Goal: Information Seeking & Learning: Learn about a topic

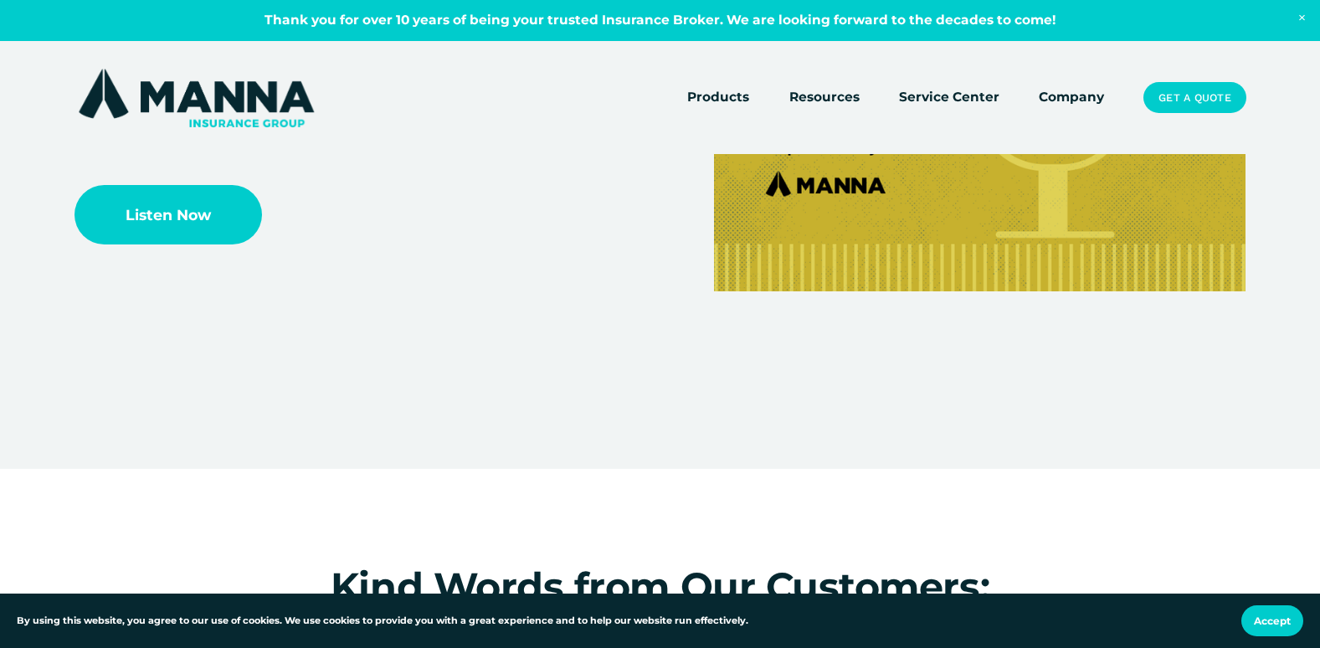
scroll to position [3515, 0]
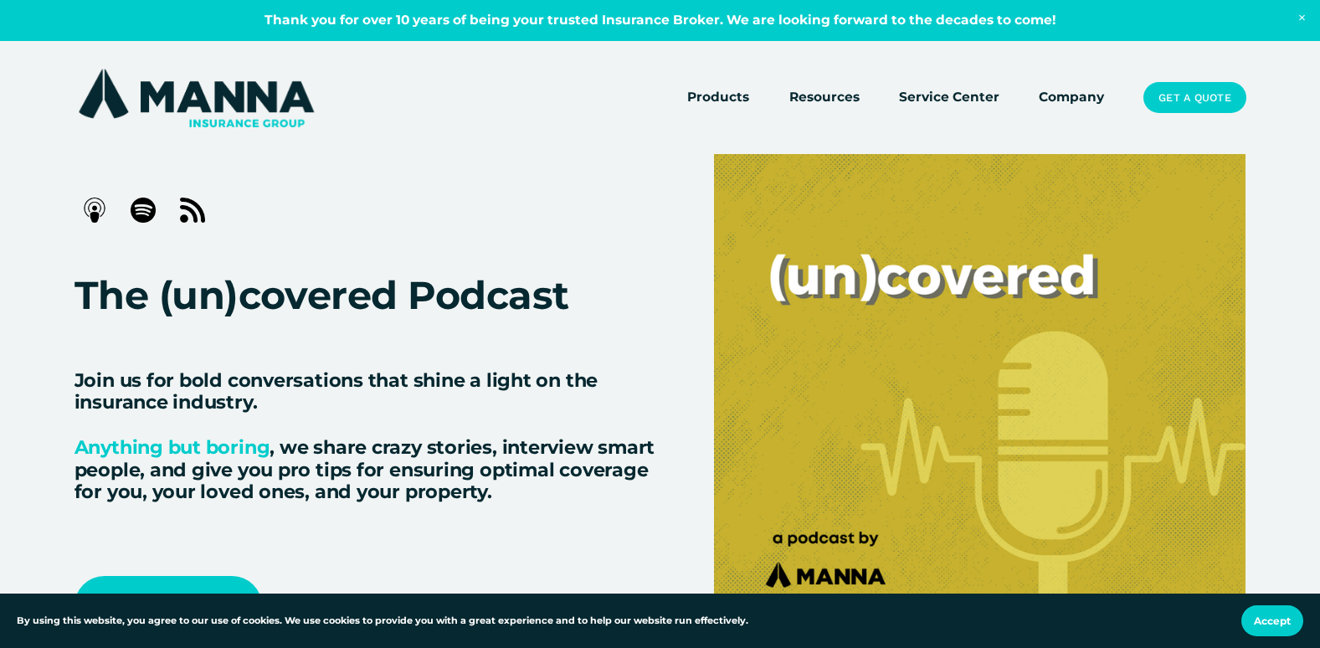
click at [1076, 99] on link "Company" at bounding box center [1071, 97] width 65 height 23
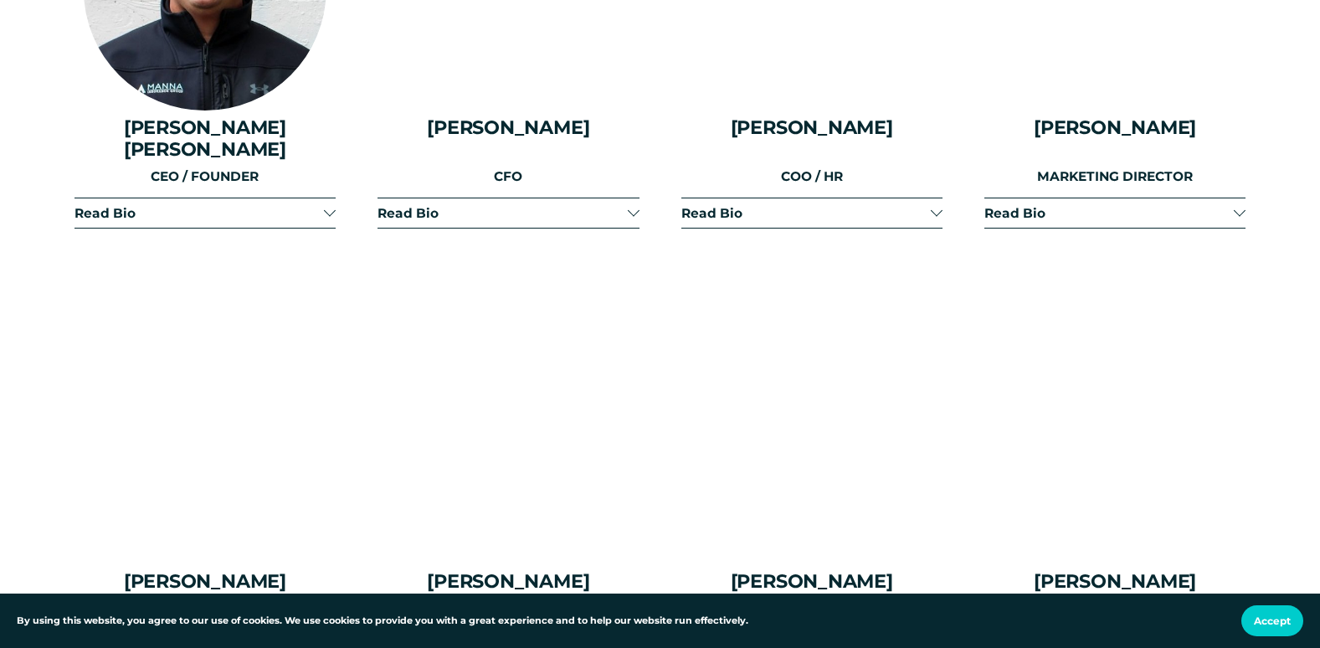
scroll to position [2343, 0]
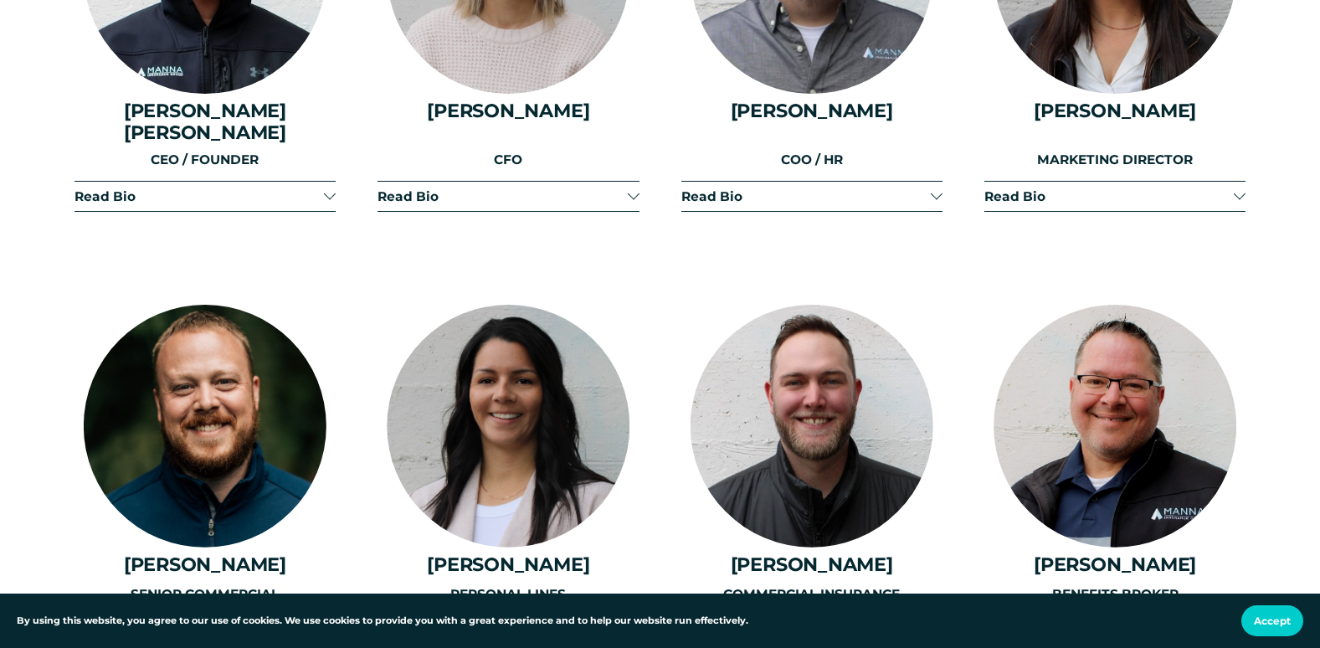
click at [324, 182] on button "Read Bio" at bounding box center [204, 196] width 261 height 29
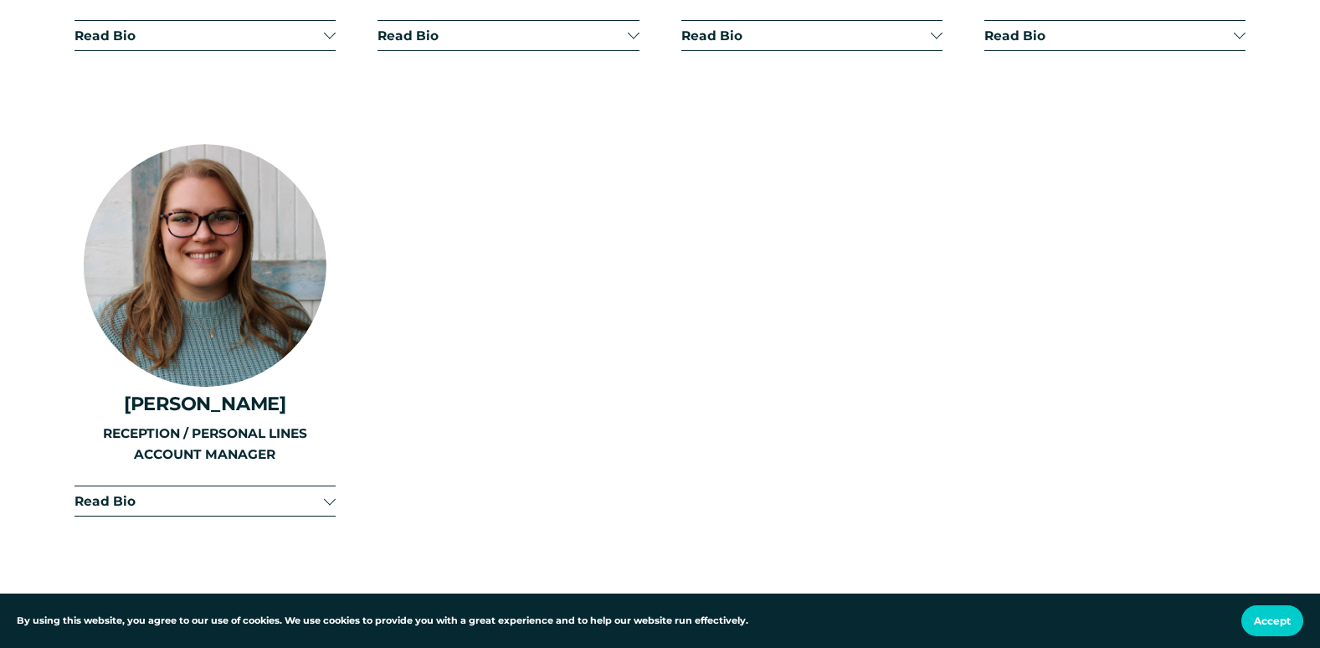
scroll to position [4854, 0]
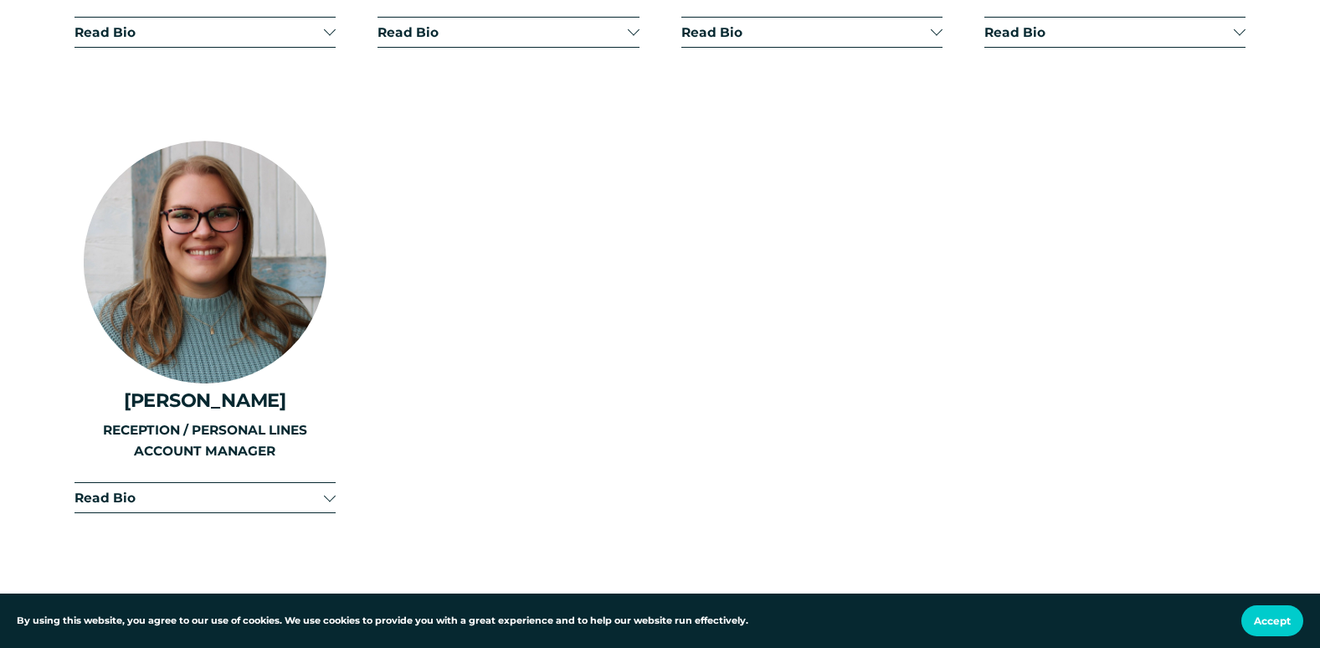
click at [333, 492] on div at bounding box center [330, 498] width 12 height 12
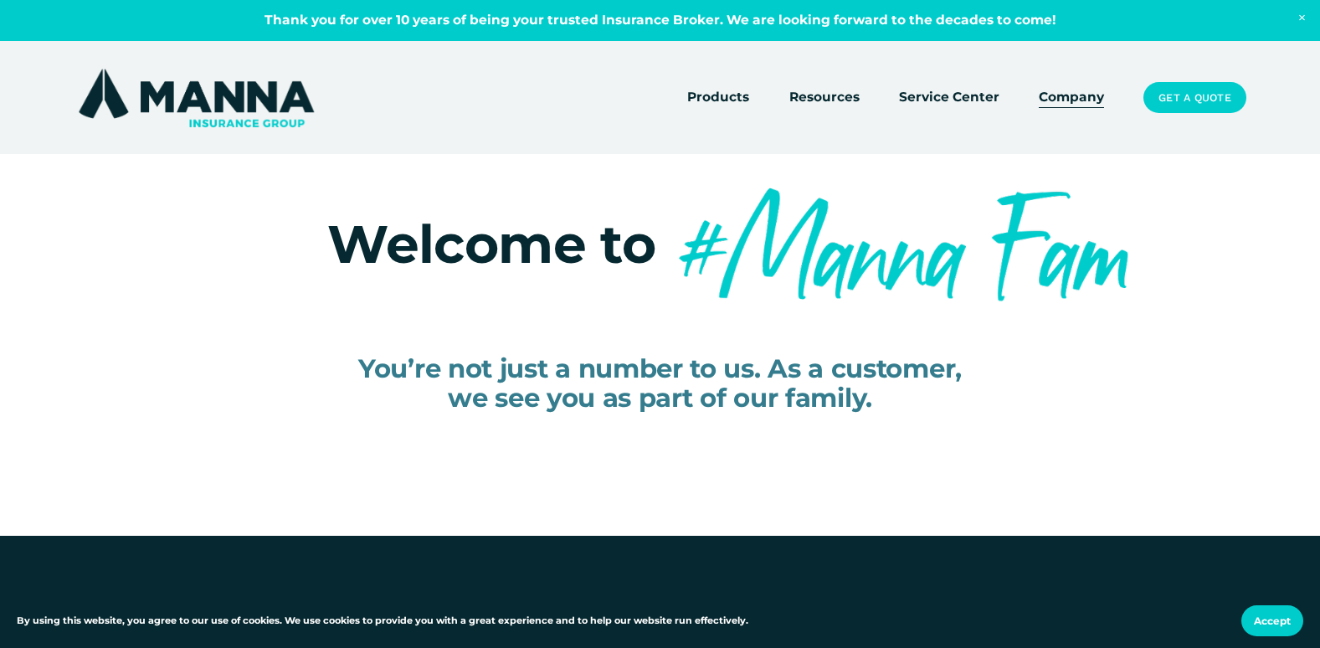
scroll to position [0, 0]
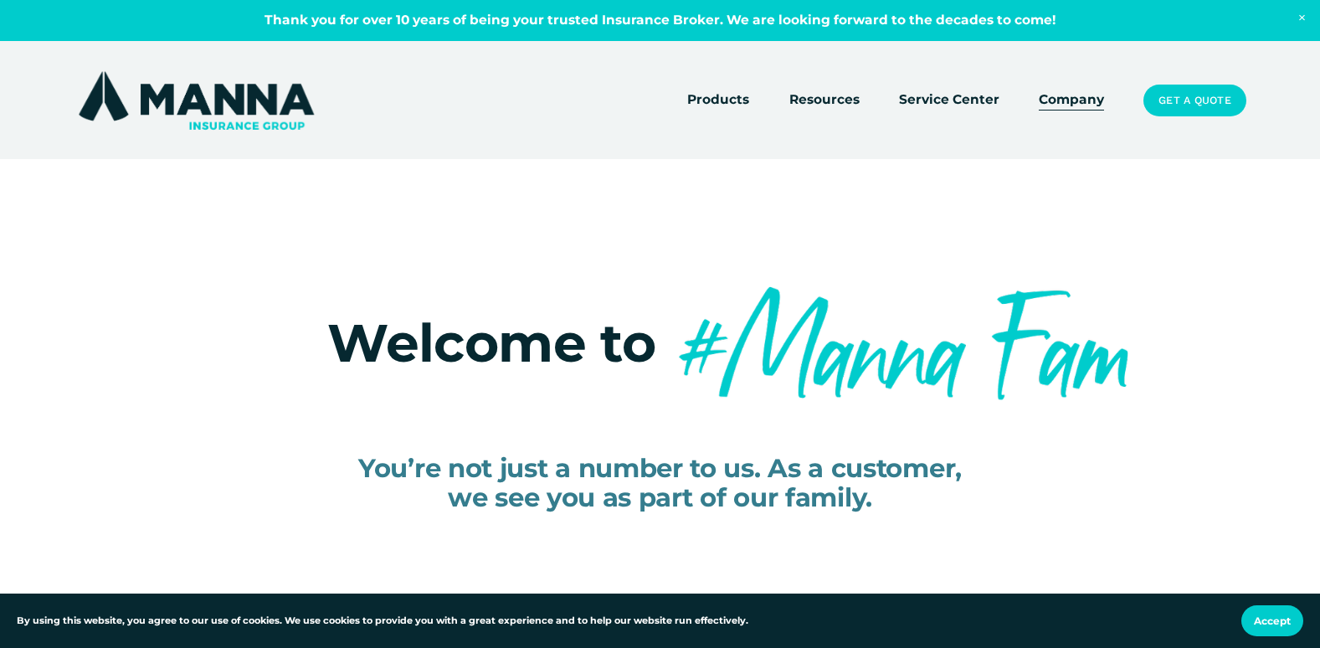
click at [1173, 227] on div "Welcome to You’re not just a number to us. As a customer, we see you as part of…" at bounding box center [660, 397] width 1320 height 475
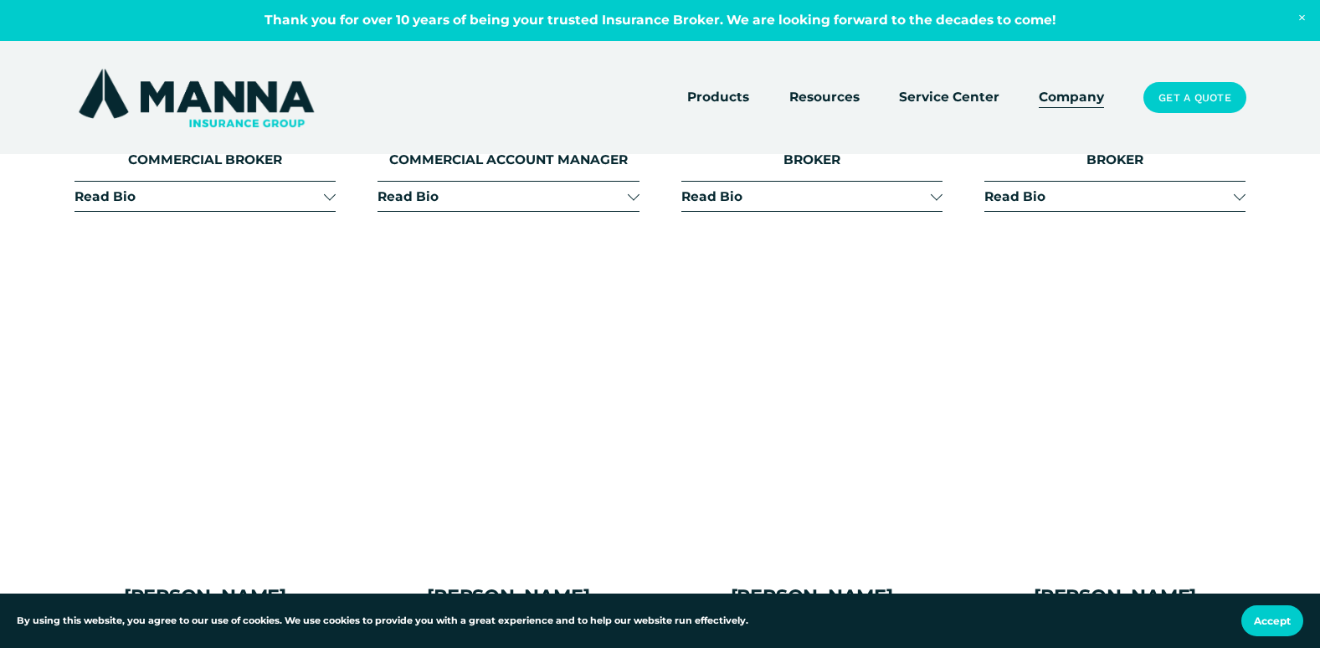
scroll to position [4101, 0]
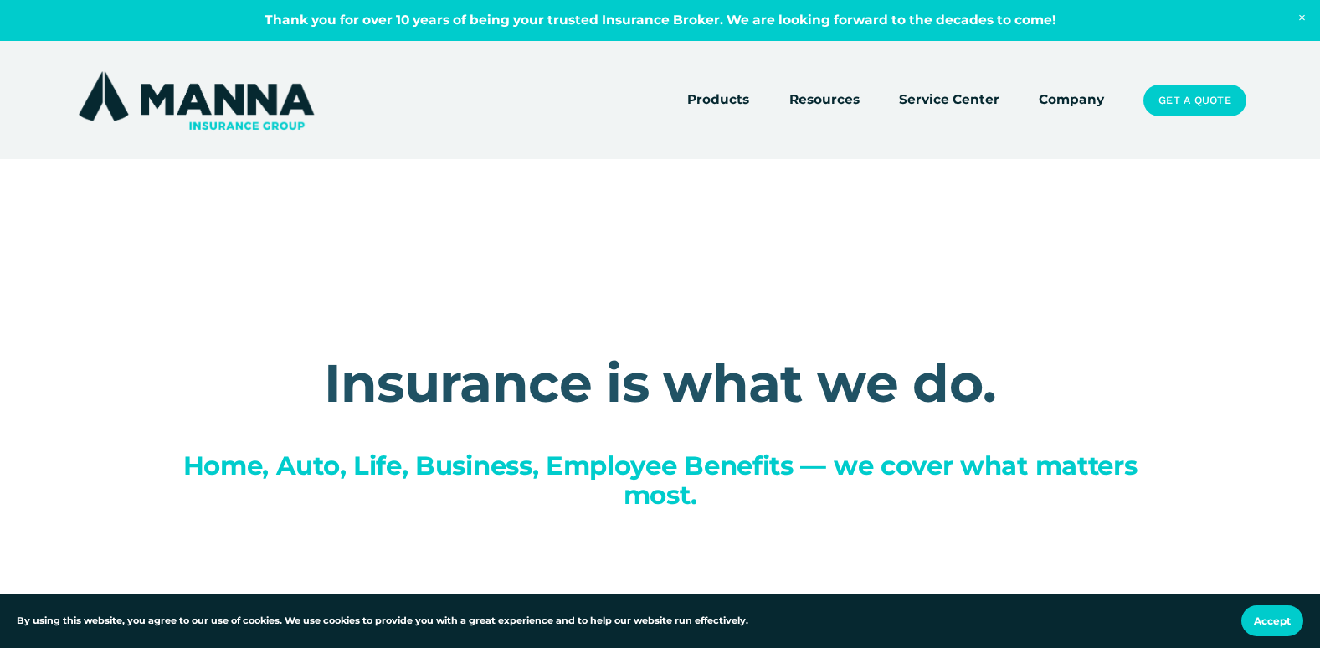
click at [1074, 95] on link "Company" at bounding box center [1071, 100] width 65 height 23
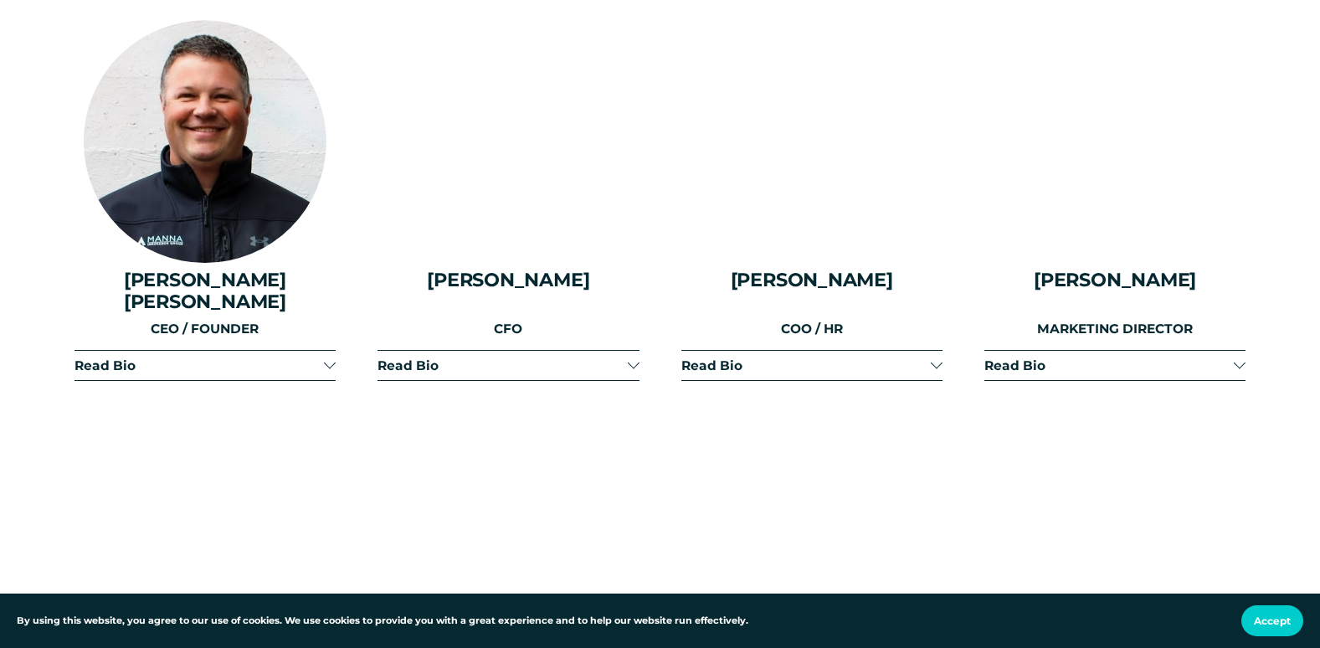
scroll to position [2260, 0]
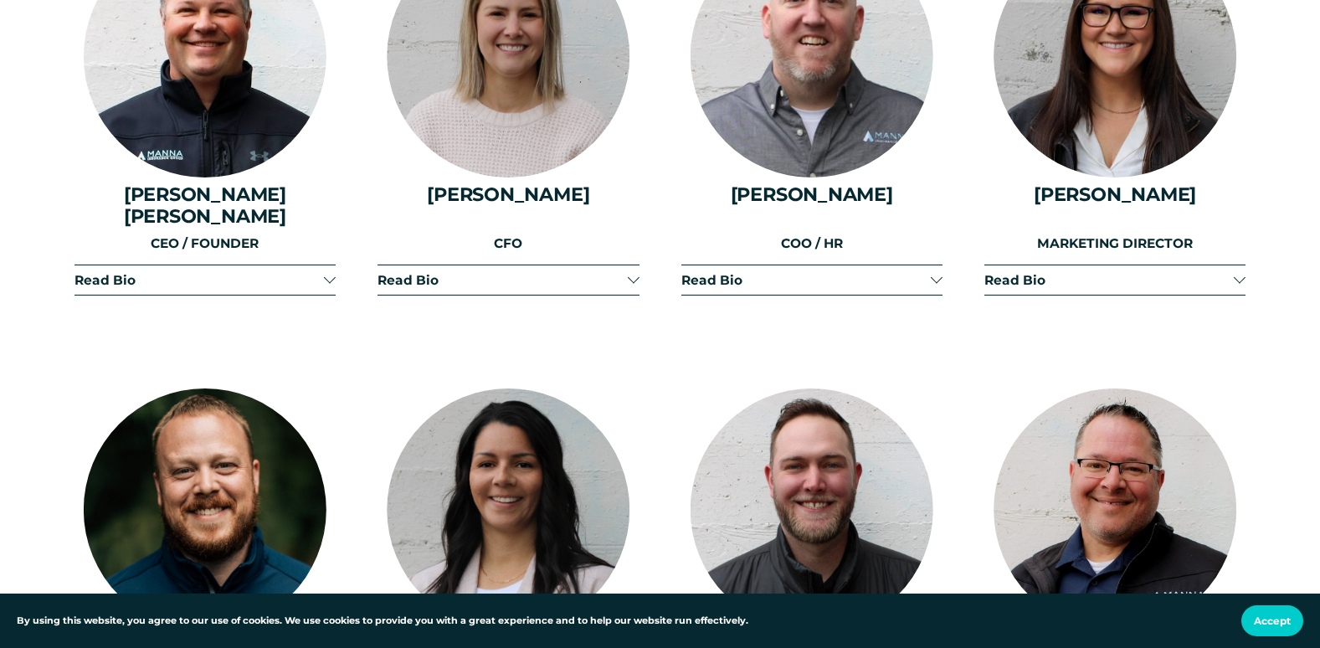
click at [326, 272] on div at bounding box center [330, 278] width 12 height 12
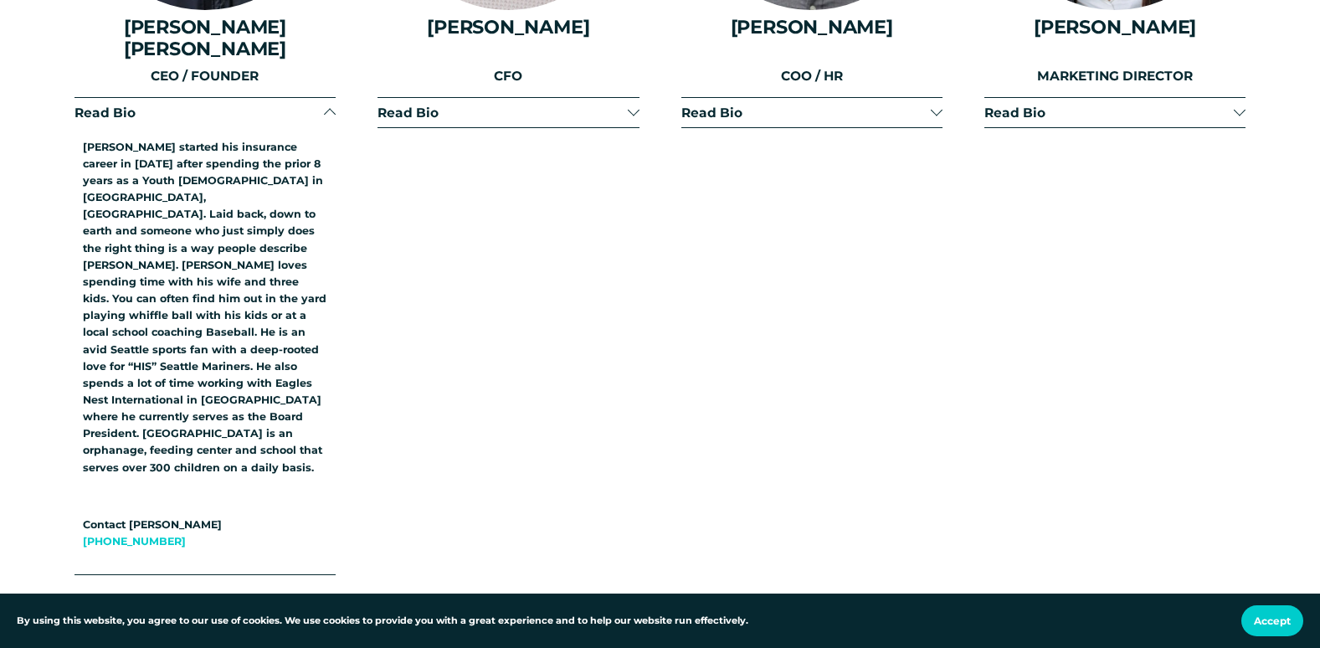
scroll to position [2511, 0]
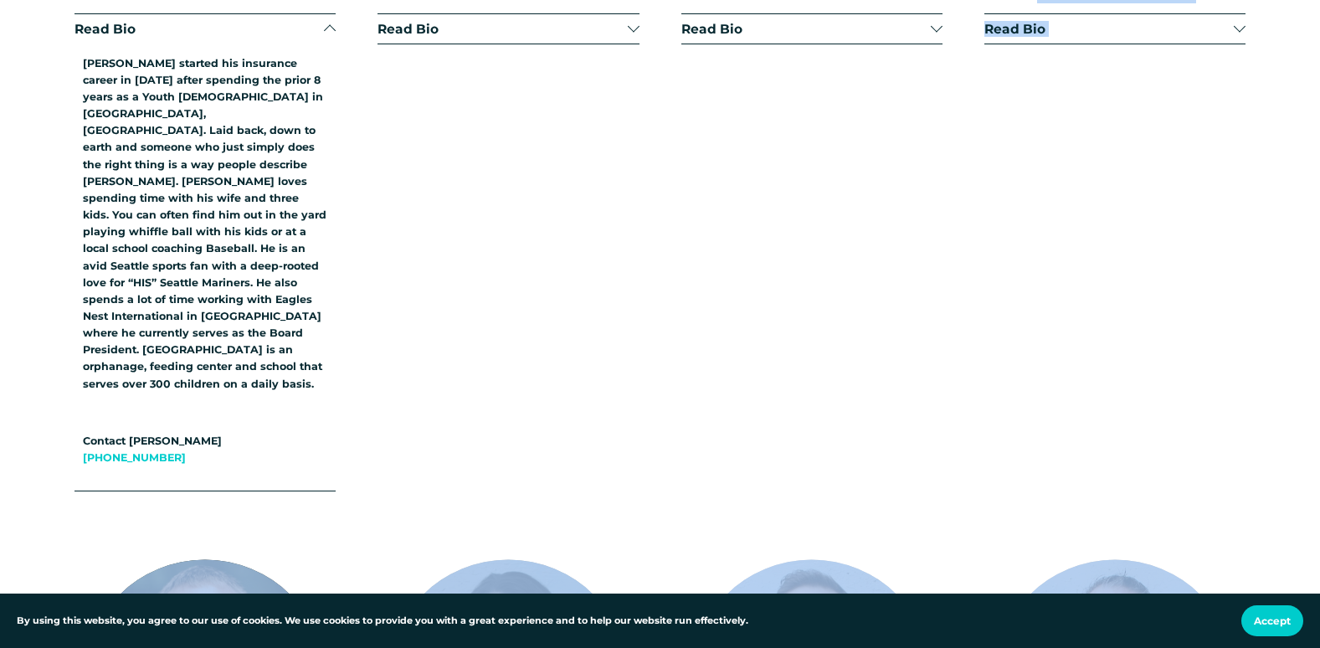
drag, startPoint x: 856, startPoint y: 587, endPoint x: 873, endPoint y: 638, distance: 53.7
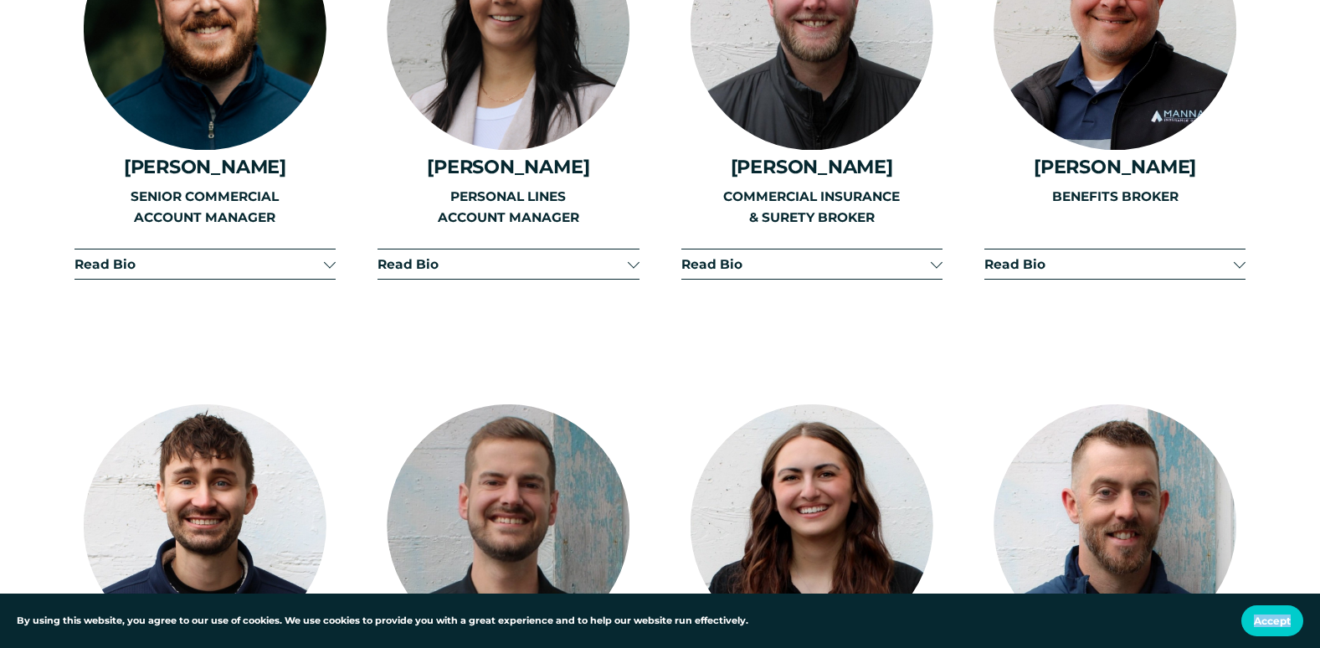
scroll to position [3099, 0]
